Goal: Information Seeking & Learning: Learn about a topic

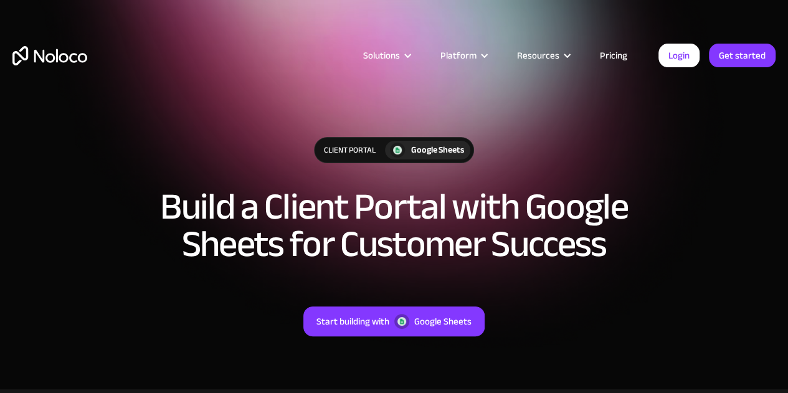
click at [611, 53] on link "Pricing" at bounding box center [613, 55] width 59 height 16
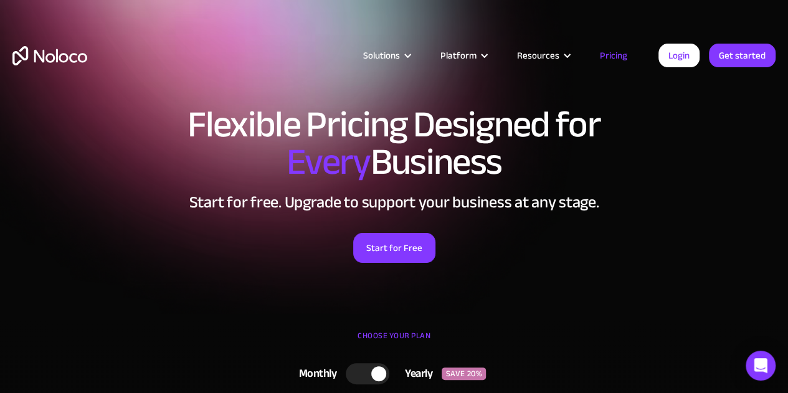
click at [613, 55] on link "Pricing" at bounding box center [613, 55] width 59 height 16
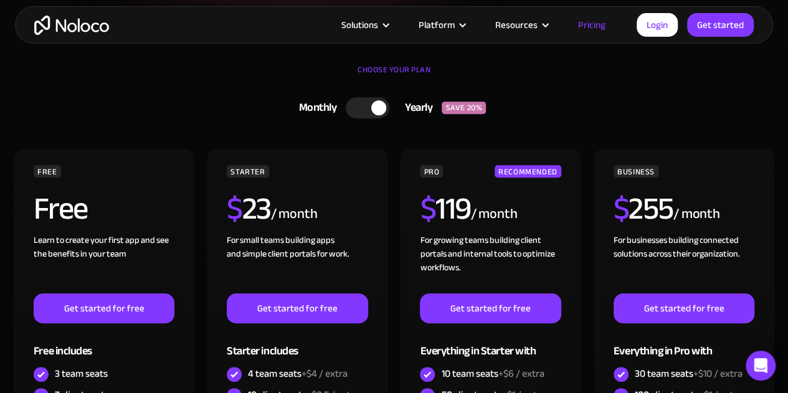
scroll to position [344, 0]
